Goal: Transaction & Acquisition: Purchase product/service

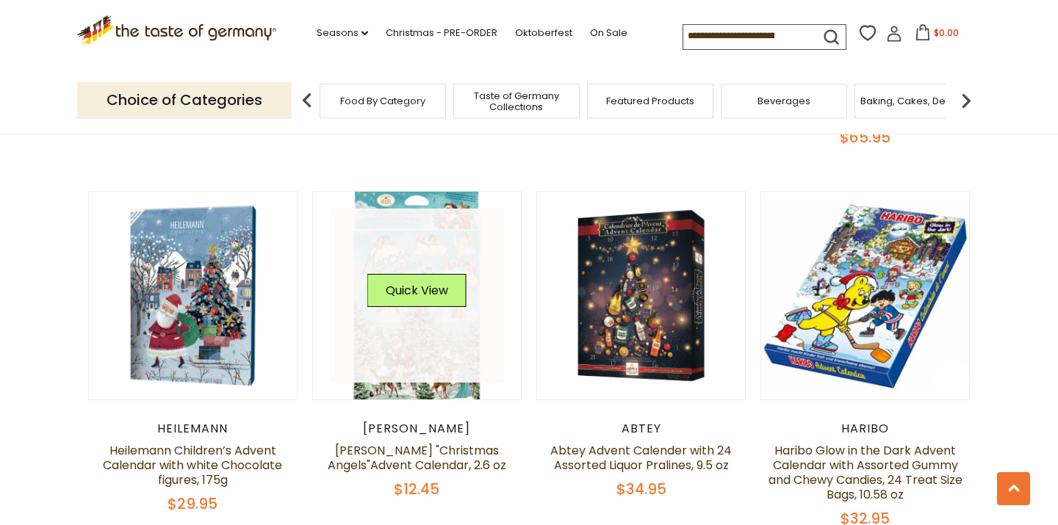
scroll to position [1094, 0]
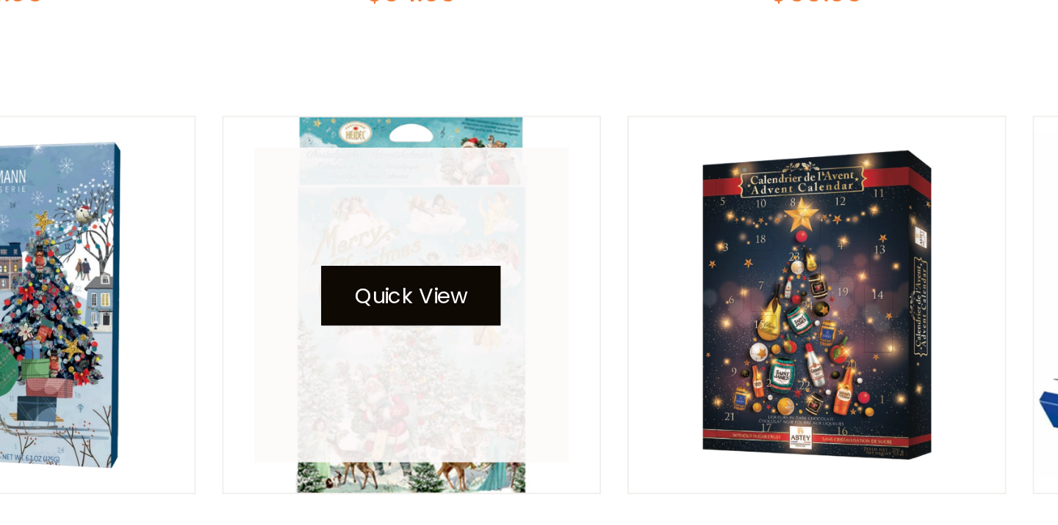
click at [367, 382] on button "Quick View" at bounding box center [416, 398] width 99 height 33
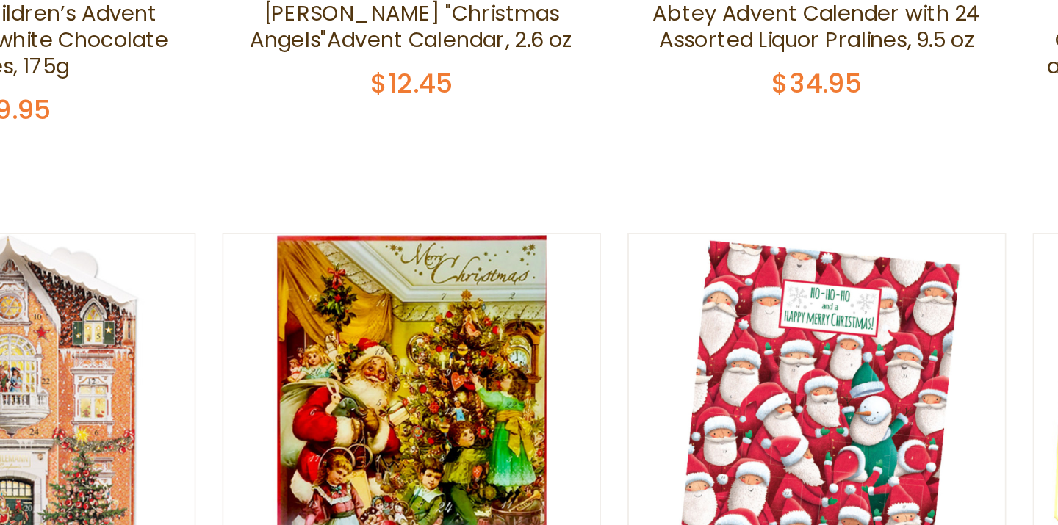
scroll to position [1424, 0]
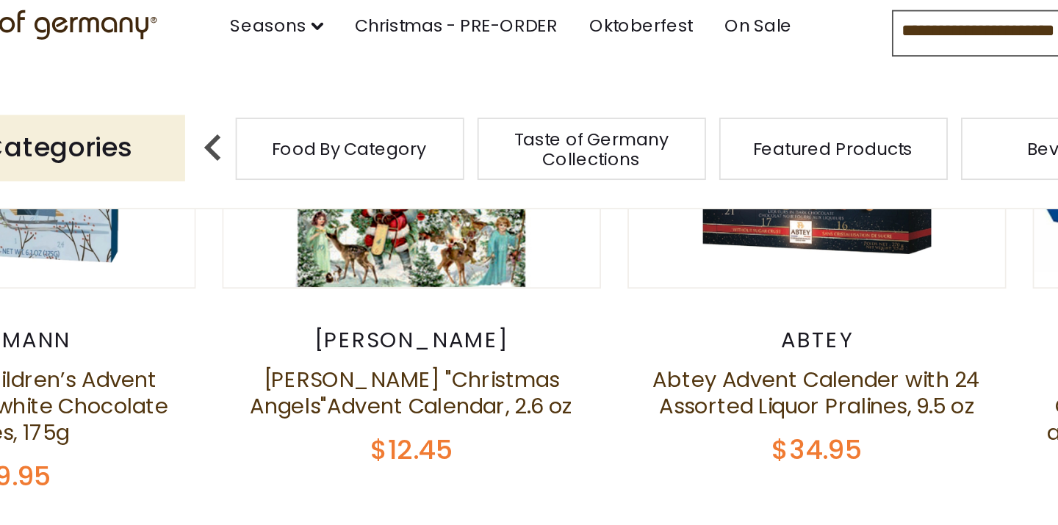
click at [590, 19] on li "On Sale" at bounding box center [616, 30] width 52 height 22
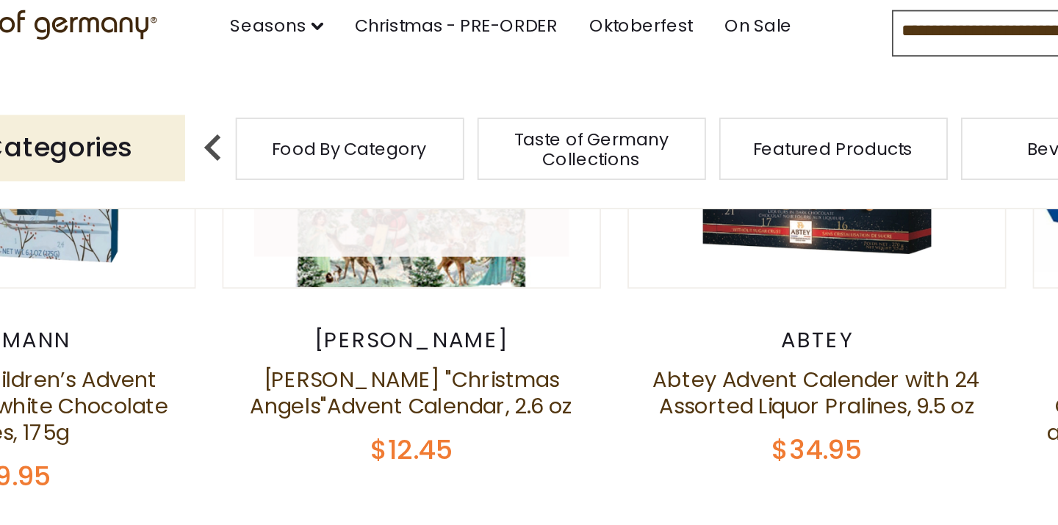
click at [330, 119] on link at bounding box center [417, 74] width 175 height 175
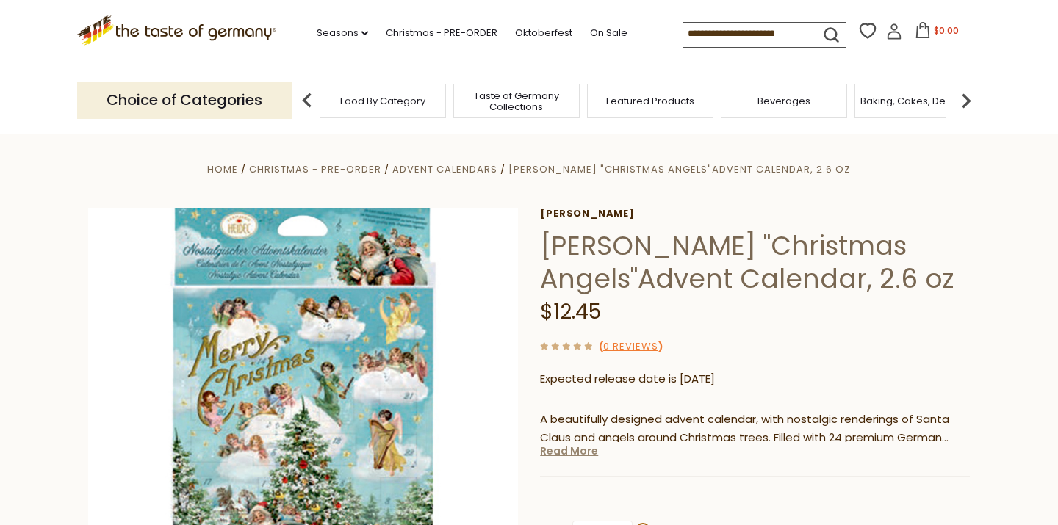
click at [558, 446] on link "Read More" at bounding box center [569, 451] width 58 height 15
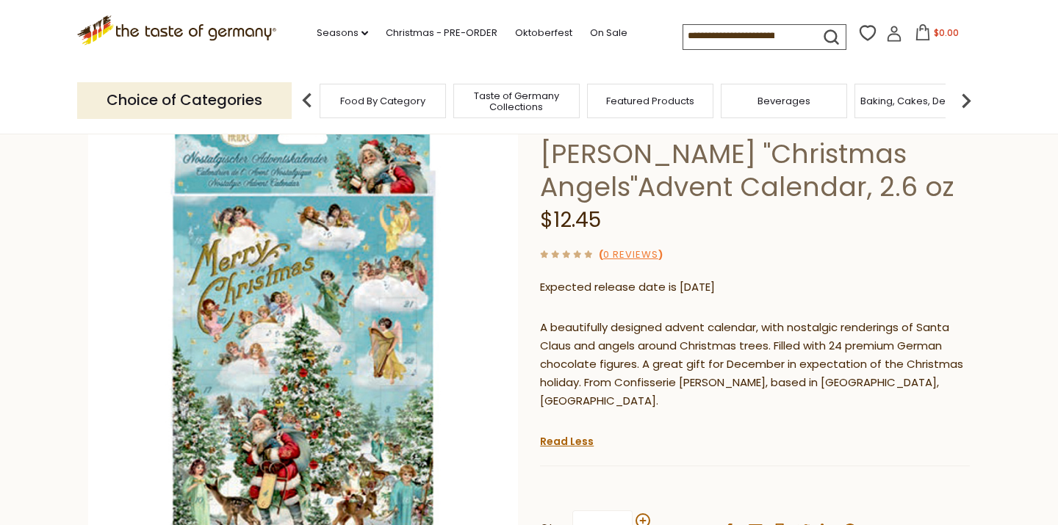
scroll to position [93, 0]
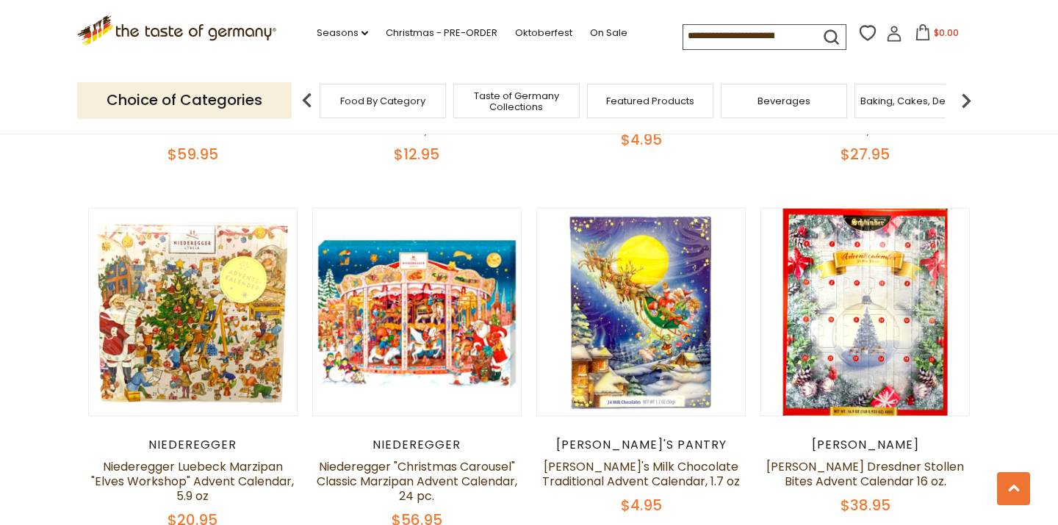
scroll to position [1931, 0]
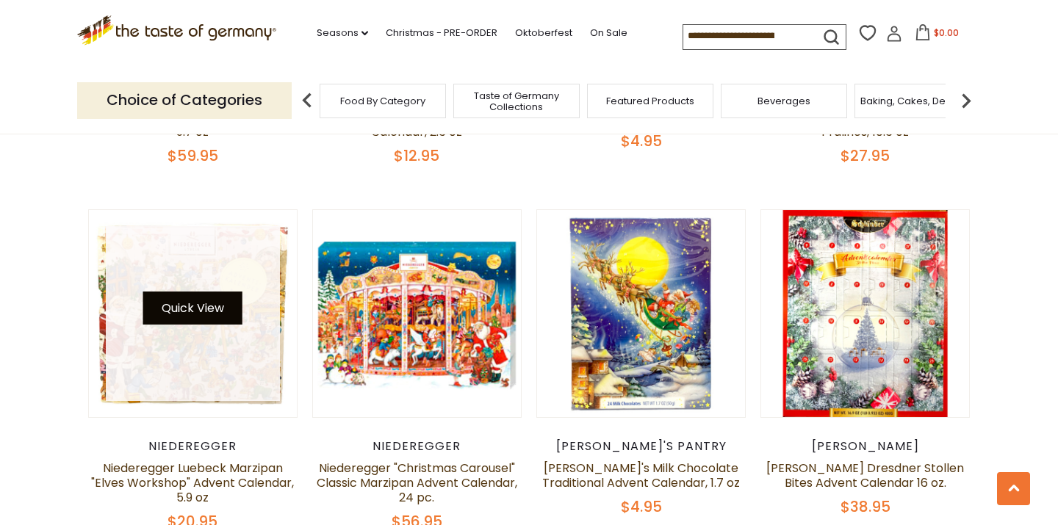
click at [200, 294] on button "Quick View" at bounding box center [192, 308] width 99 height 33
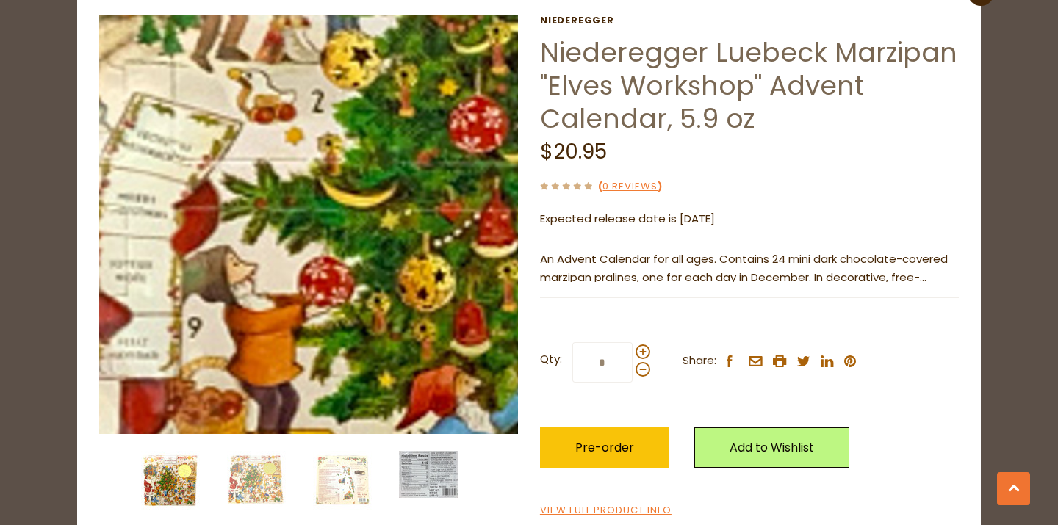
scroll to position [65, 0]
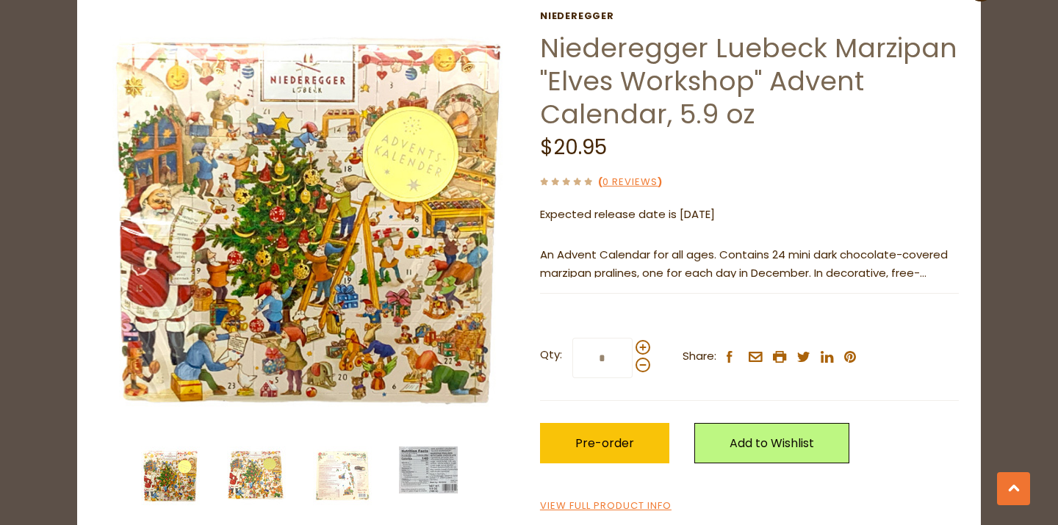
click at [262, 489] on img at bounding box center [256, 476] width 59 height 59
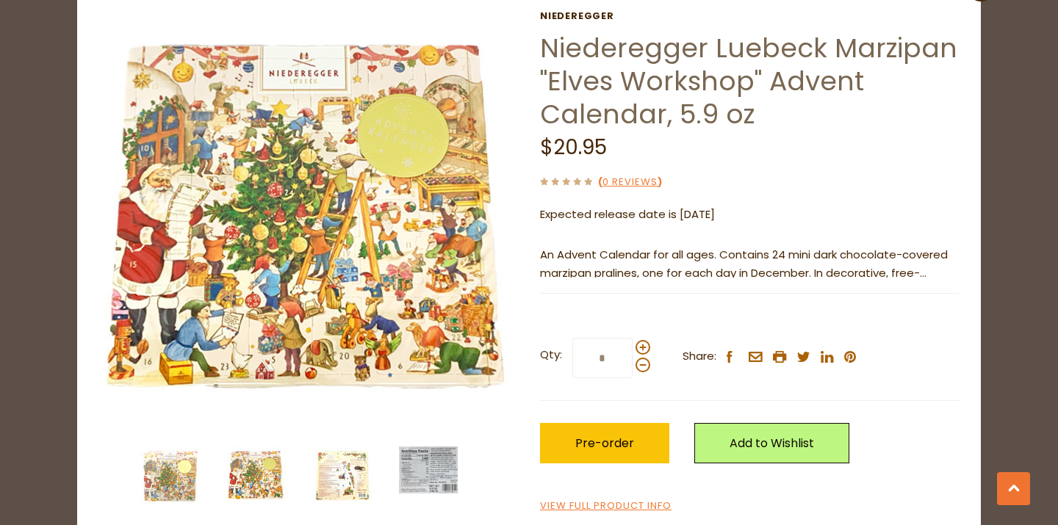
click at [348, 478] on img at bounding box center [342, 476] width 59 height 59
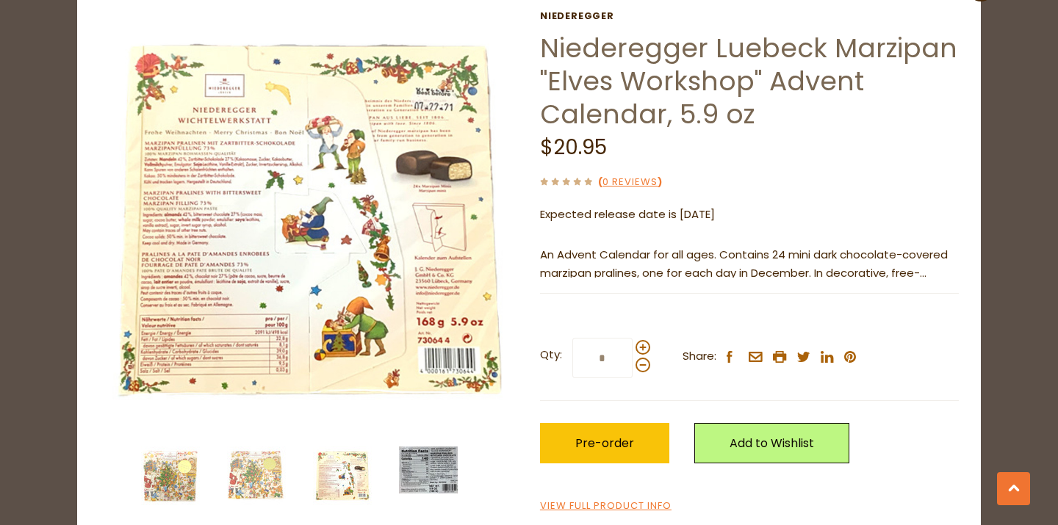
click at [428, 474] on img at bounding box center [428, 470] width 59 height 47
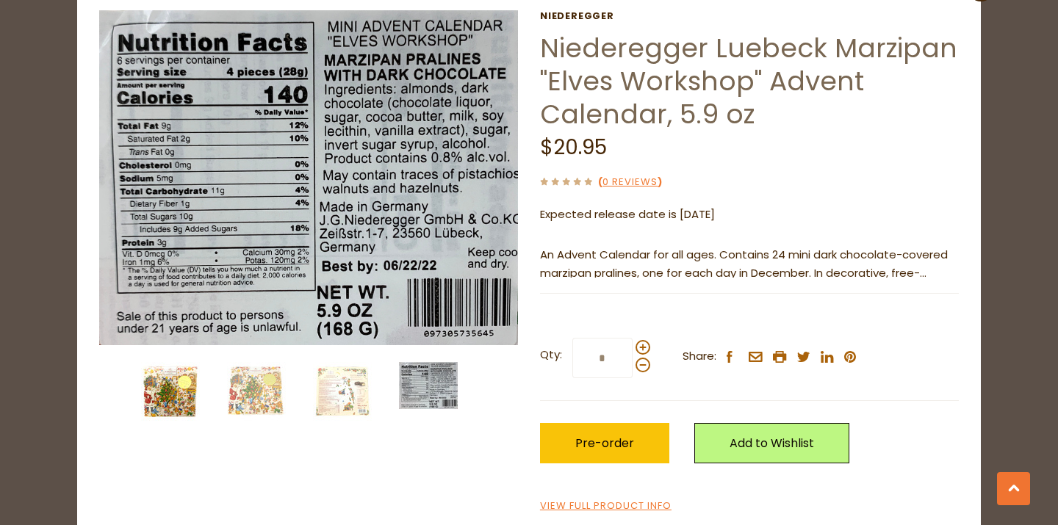
click at [152, 393] on img at bounding box center [170, 391] width 59 height 59
